Goal: Task Accomplishment & Management: Use online tool/utility

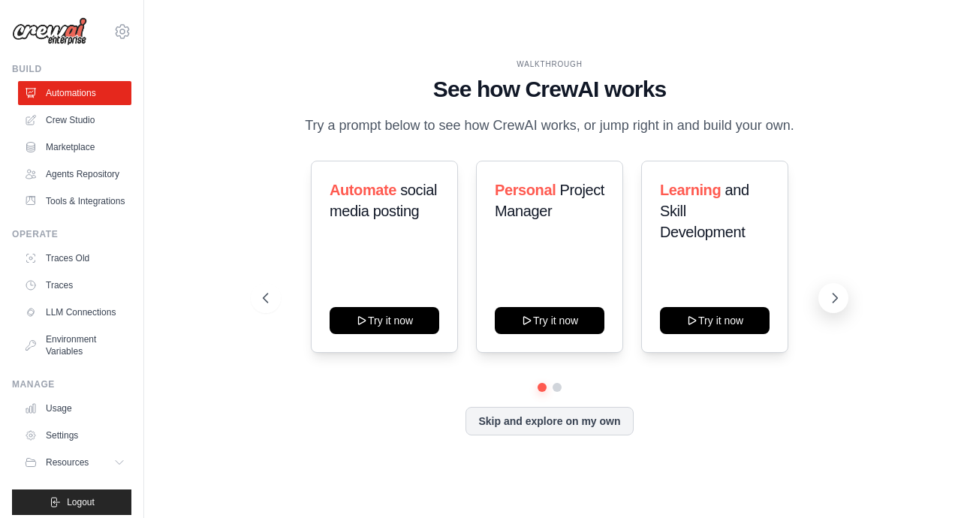
click at [836, 297] on icon at bounding box center [835, 297] width 5 height 9
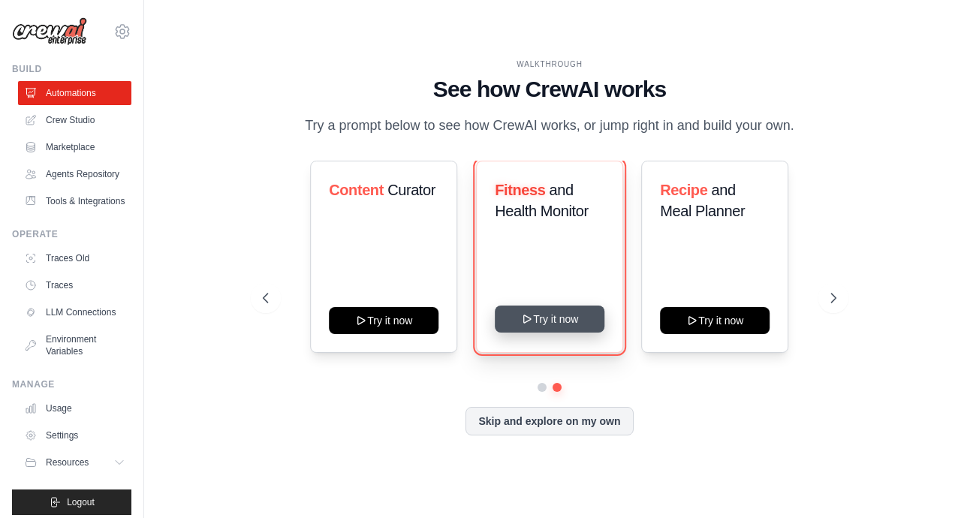
click at [555, 320] on button "Try it now" at bounding box center [550, 318] width 110 height 27
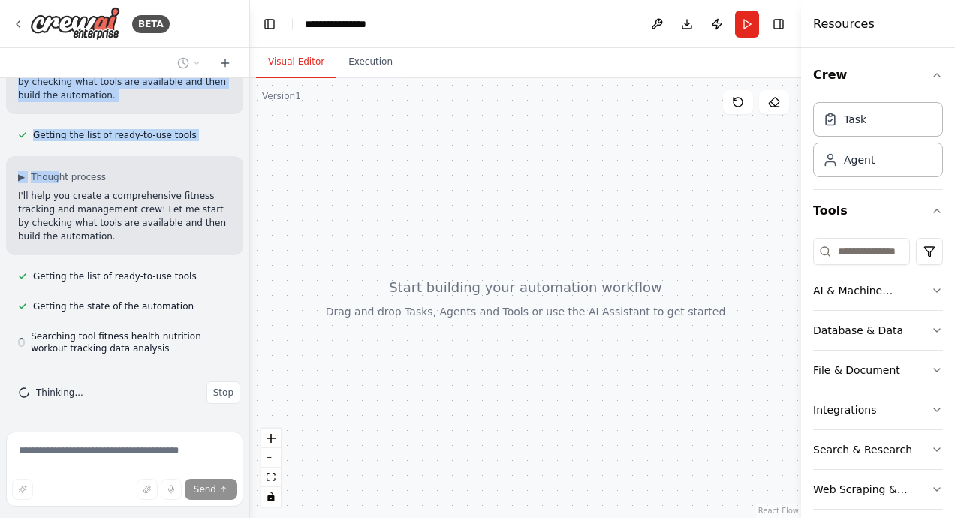
drag, startPoint x: 23, startPoint y: 106, endPoint x: 62, endPoint y: 157, distance: 63.8
click at [62, 157] on div "Set up a crew that tracks your workouts, monitors nutrition intake, analyzes pr…" at bounding box center [124, 251] width 249 height 347
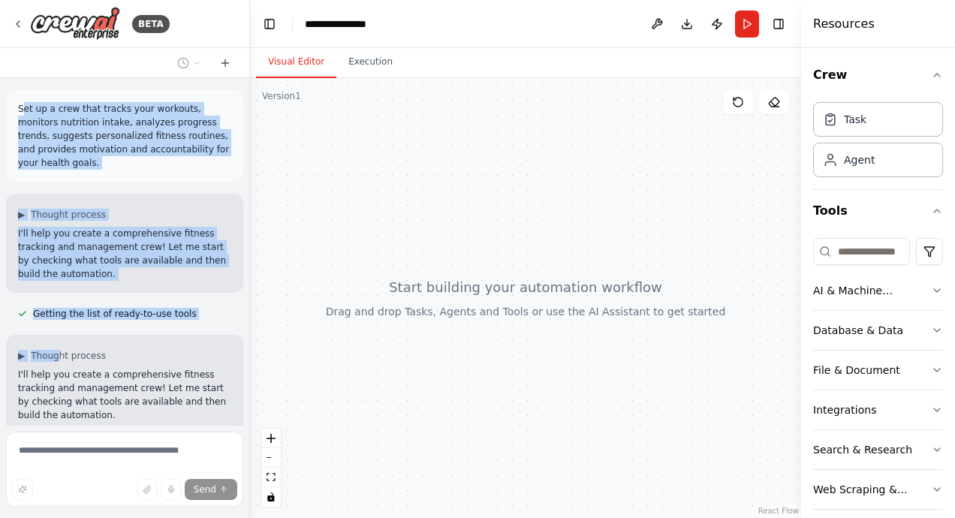
click at [92, 161] on p "Set up a crew that tracks your workouts, monitors nutrition intake, analyzes pr…" at bounding box center [124, 136] width 213 height 68
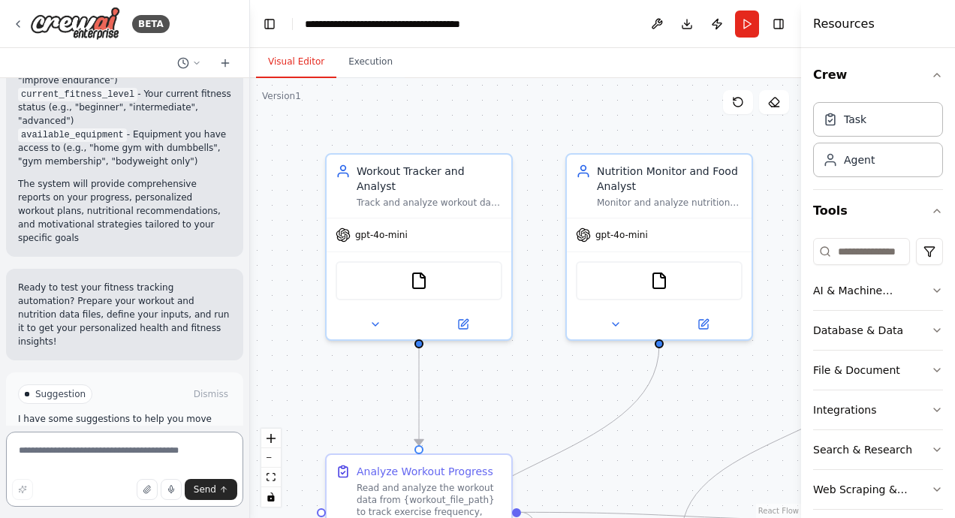
scroll to position [2034, 0]
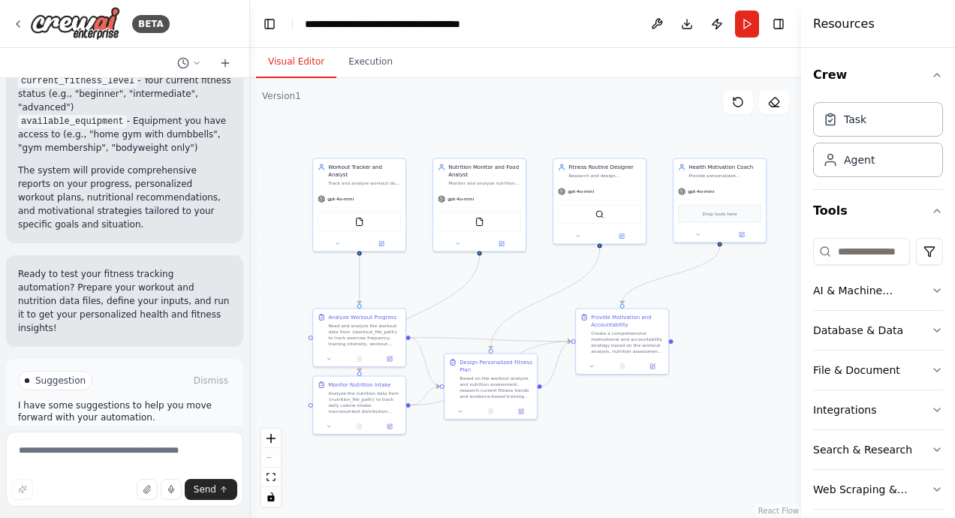
drag, startPoint x: 647, startPoint y: 264, endPoint x: 514, endPoint y: 262, distance: 132.9
click at [514, 262] on div ".deletable-edge-delete-btn { width: 20px; height: 20px; border: 0px solid #ffff…" at bounding box center [525, 298] width 551 height 440
click at [35, 453] on textarea at bounding box center [124, 469] width 237 height 75
click at [659, 114] on div "Role of the agent" at bounding box center [664, 114] width 73 height 8
click at [696, 89] on icon at bounding box center [693, 89] width 9 height 9
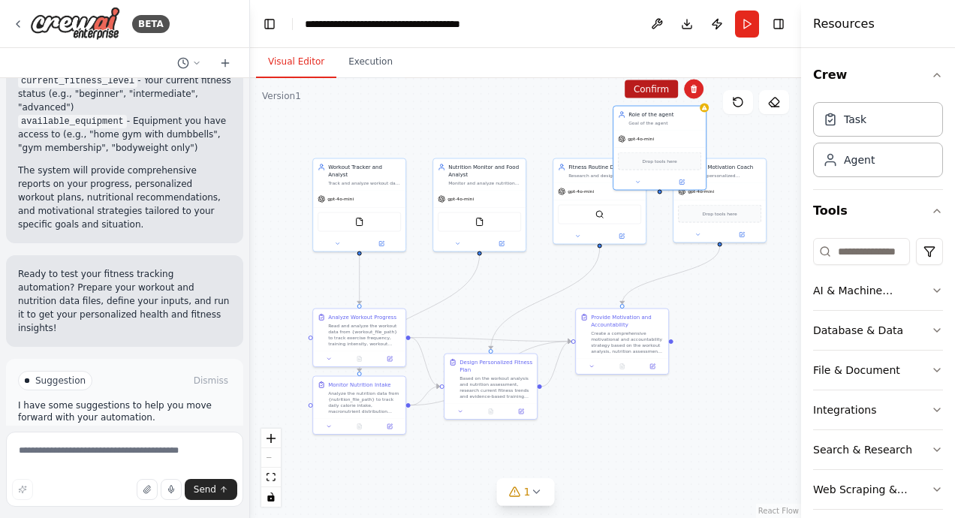
click at [655, 89] on button "Confirm" at bounding box center [650, 89] width 53 height 18
click at [51, 456] on textarea at bounding box center [124, 469] width 237 height 75
click at [64, 450] on textarea at bounding box center [124, 469] width 237 height 75
